Goal: Find specific page/section: Find specific page/section

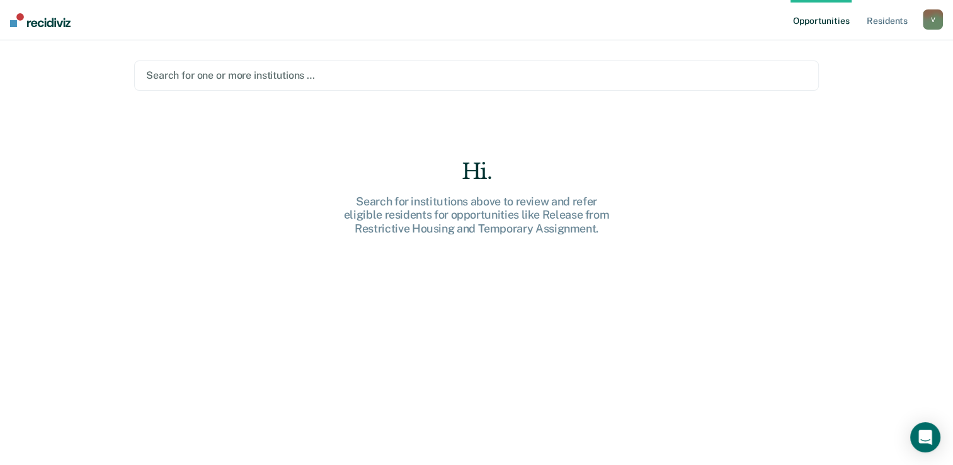
click at [316, 75] on div at bounding box center [476, 75] width 661 height 14
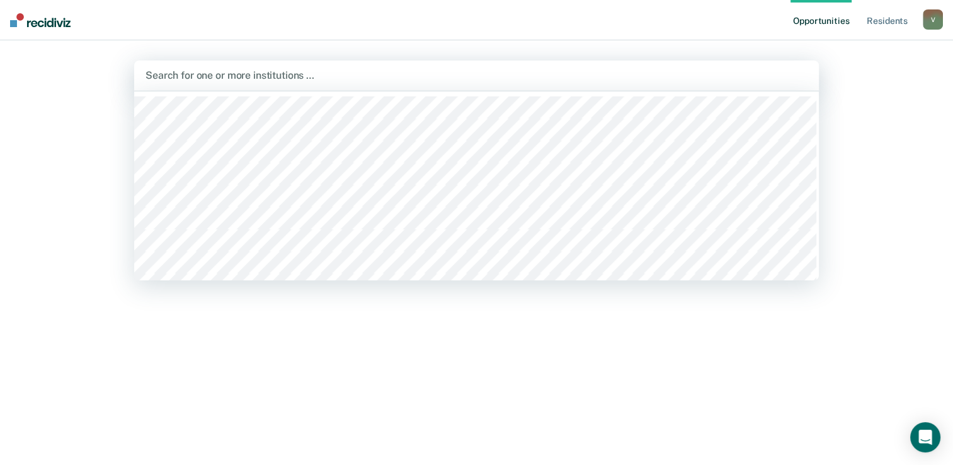
scroll to position [287, 0]
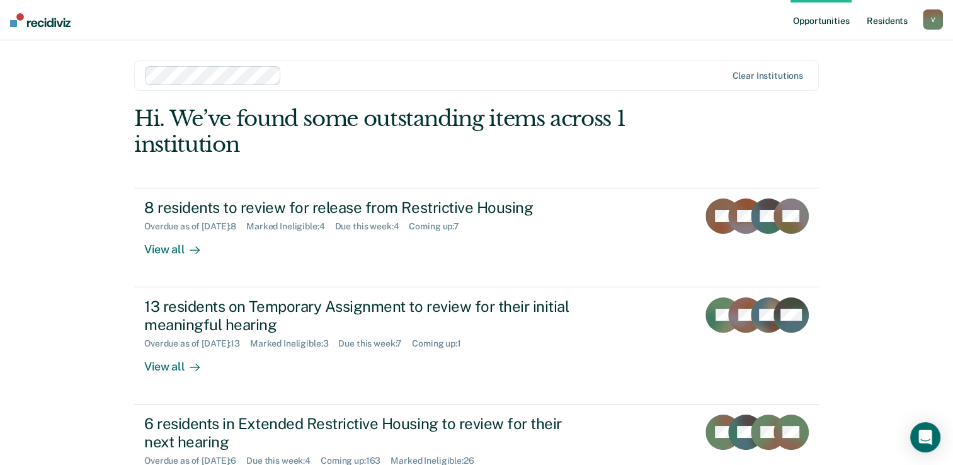
click at [896, 20] on link "Resident s" at bounding box center [887, 20] width 46 height 40
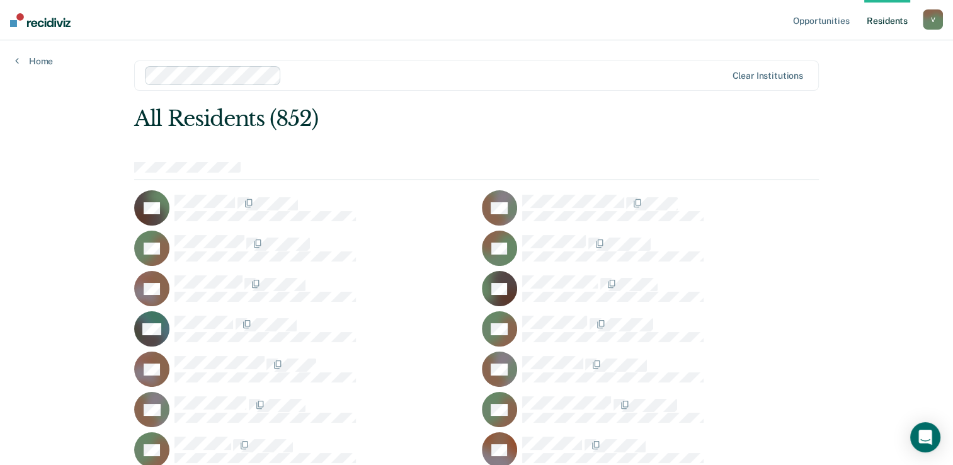
scroll to position [16415, 0]
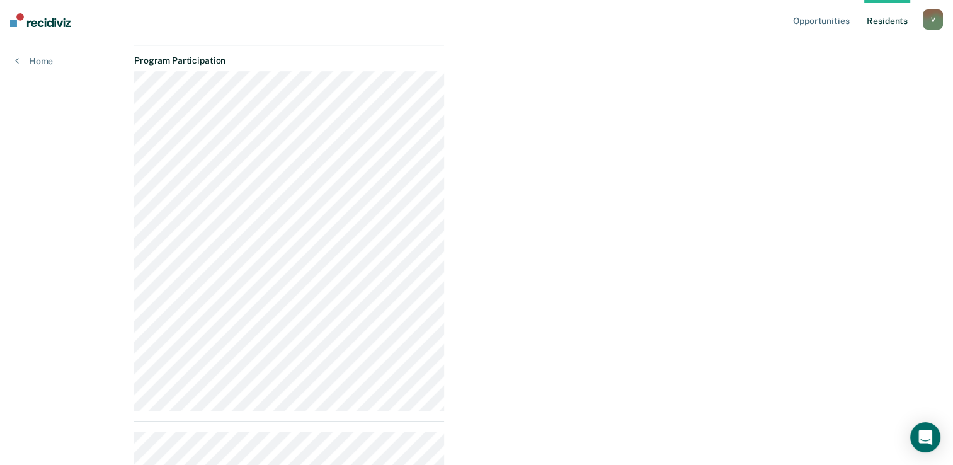
scroll to position [980, 0]
